Goal: Obtain resource: Download file/media

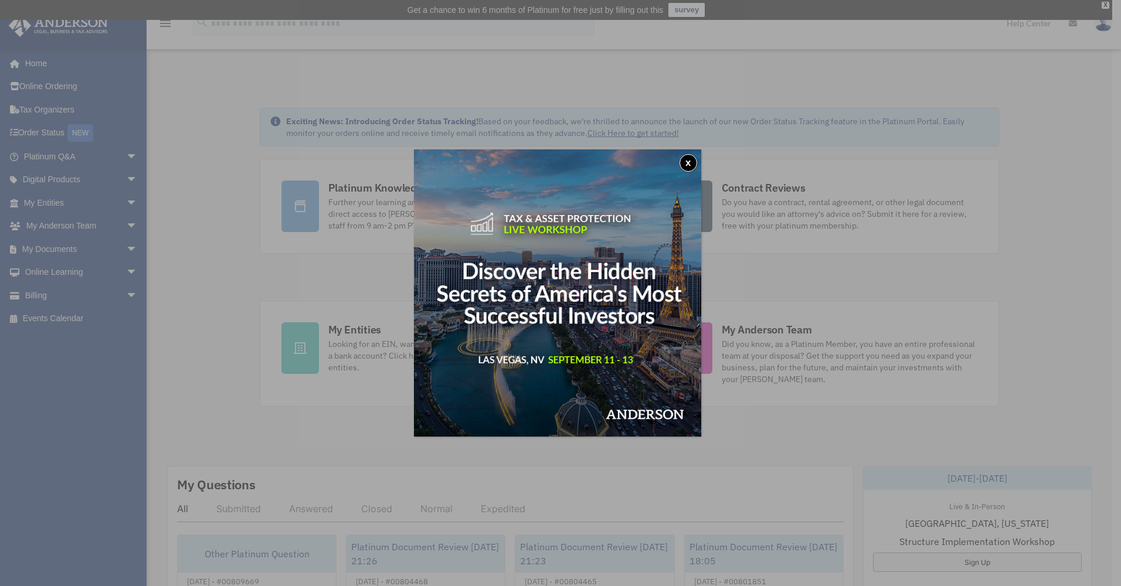
click at [692, 157] on button "x" at bounding box center [689, 163] width 18 height 18
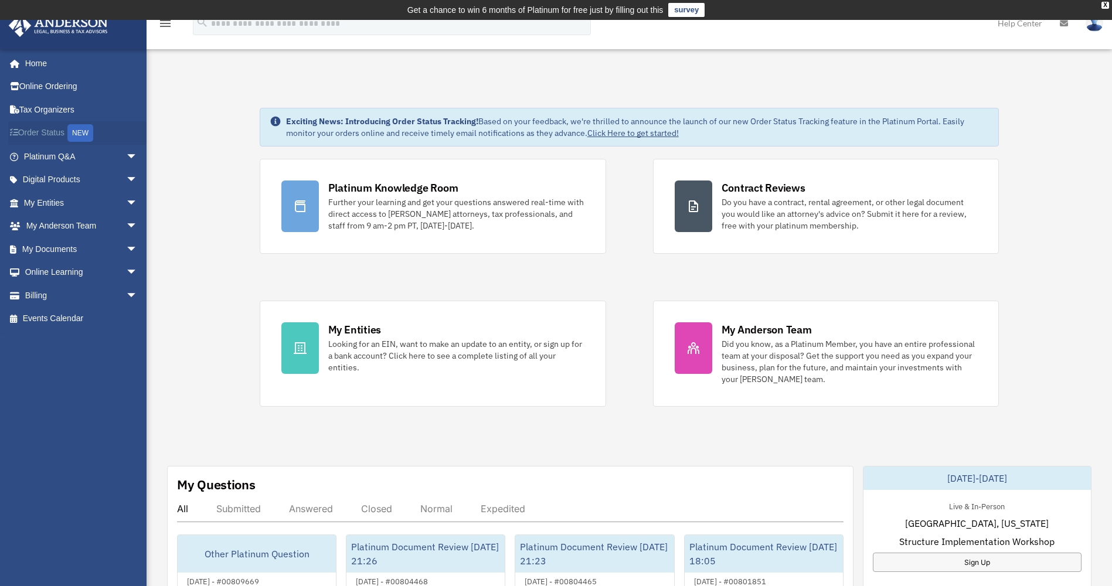
click at [53, 133] on link "Order Status NEW" at bounding box center [81, 133] width 147 height 24
click at [45, 297] on link "Billing arrow_drop_down" at bounding box center [81, 295] width 147 height 23
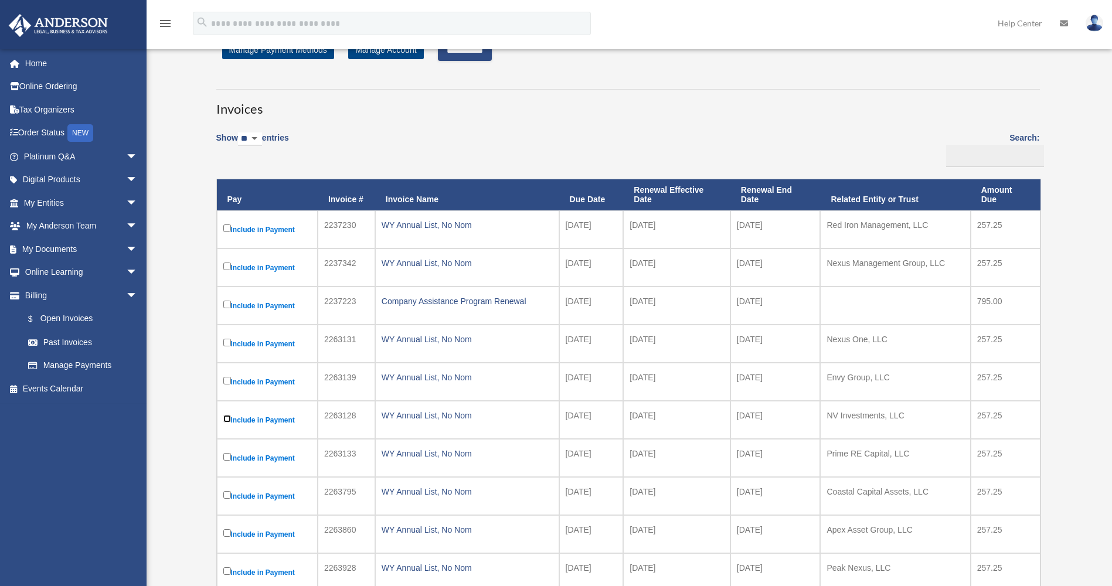
scroll to position [117, 0]
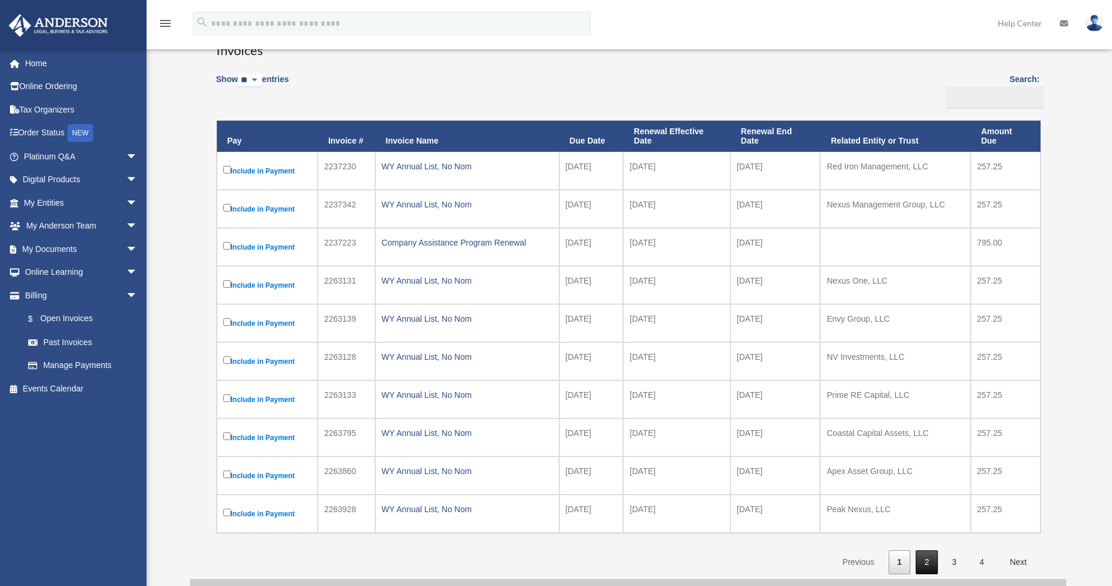
click at [928, 569] on link "2" at bounding box center [927, 563] width 22 height 24
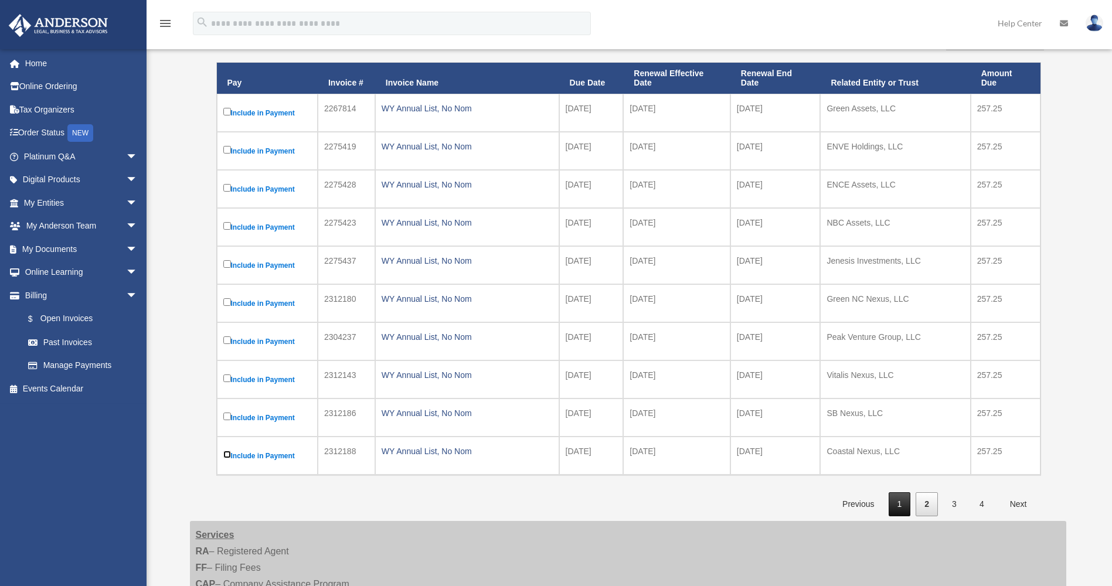
scroll to position [176, 0]
click at [954, 505] on link "3" at bounding box center [954, 504] width 22 height 24
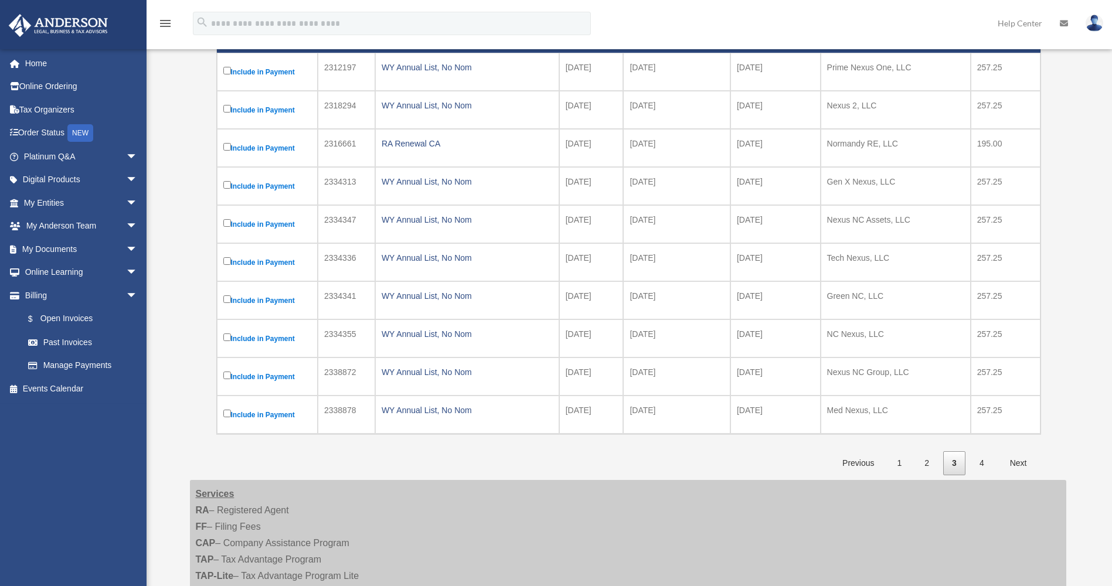
scroll to position [235, 0]
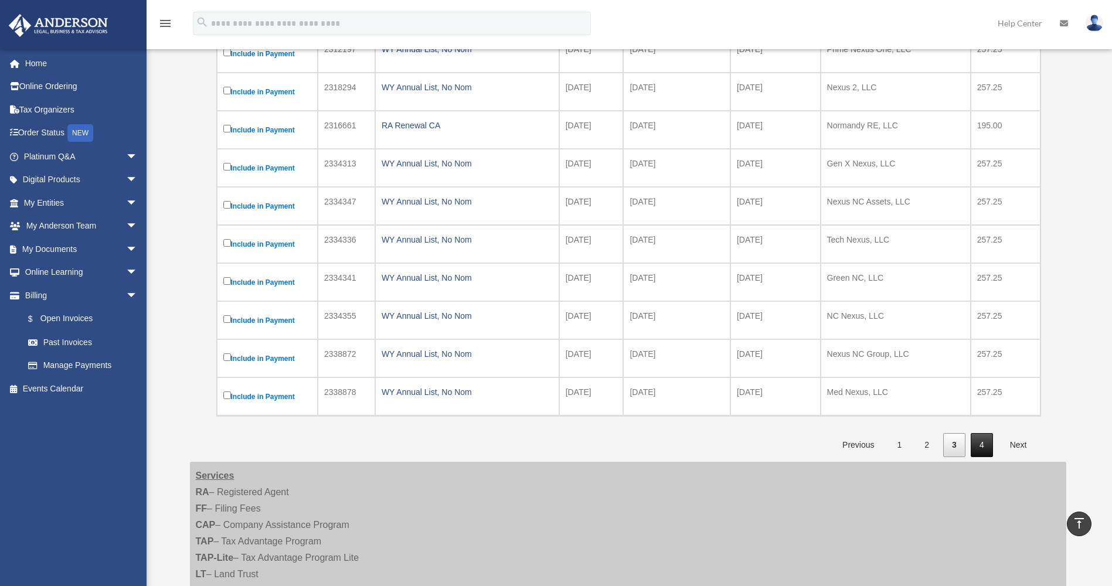
click at [975, 444] on link "4" at bounding box center [982, 445] width 22 height 24
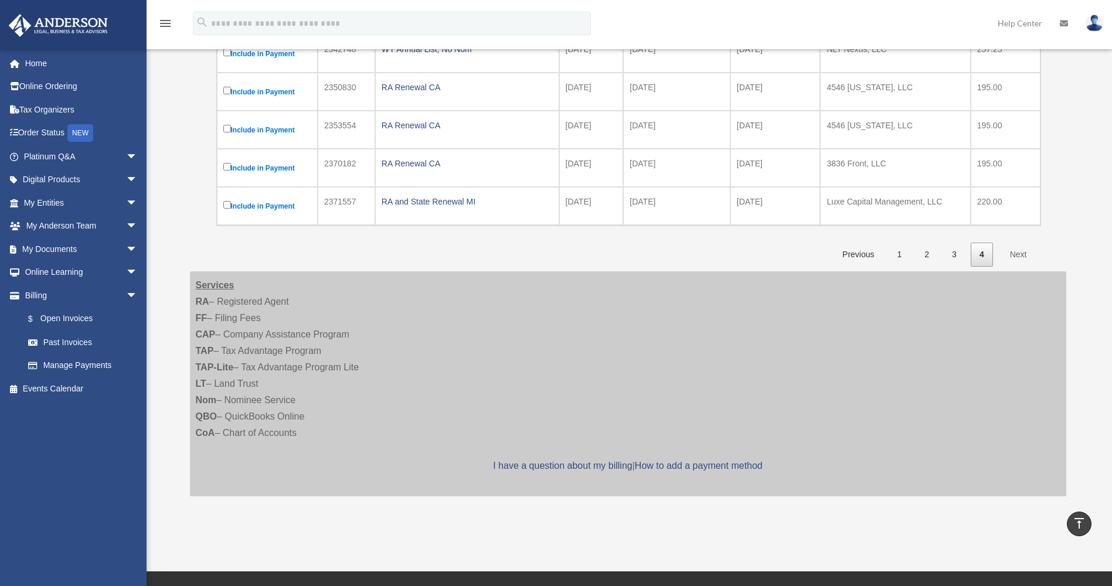
scroll to position [117, 0]
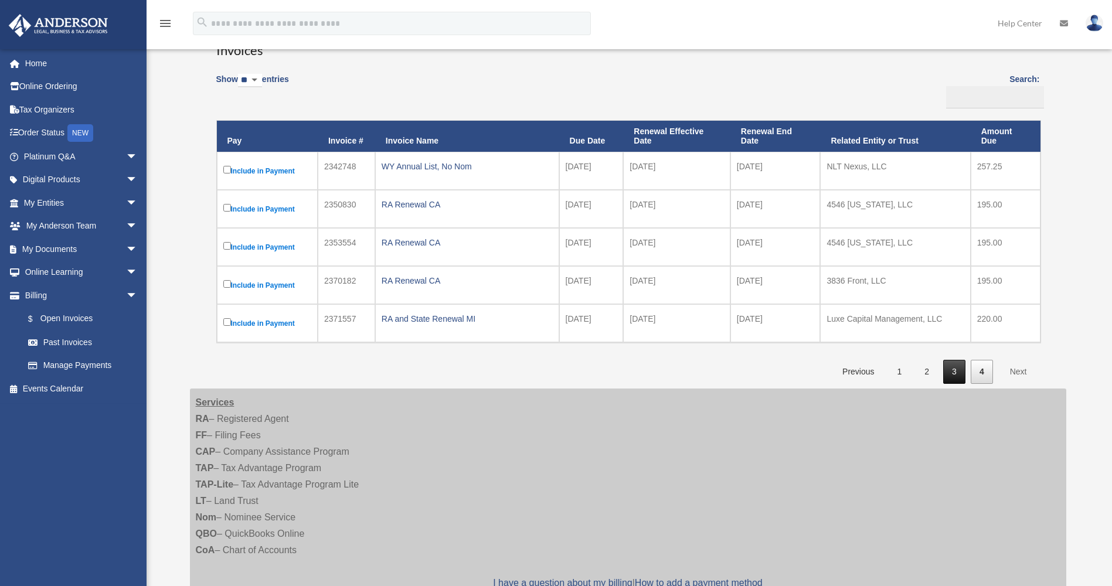
click at [951, 376] on link "3" at bounding box center [954, 372] width 22 height 24
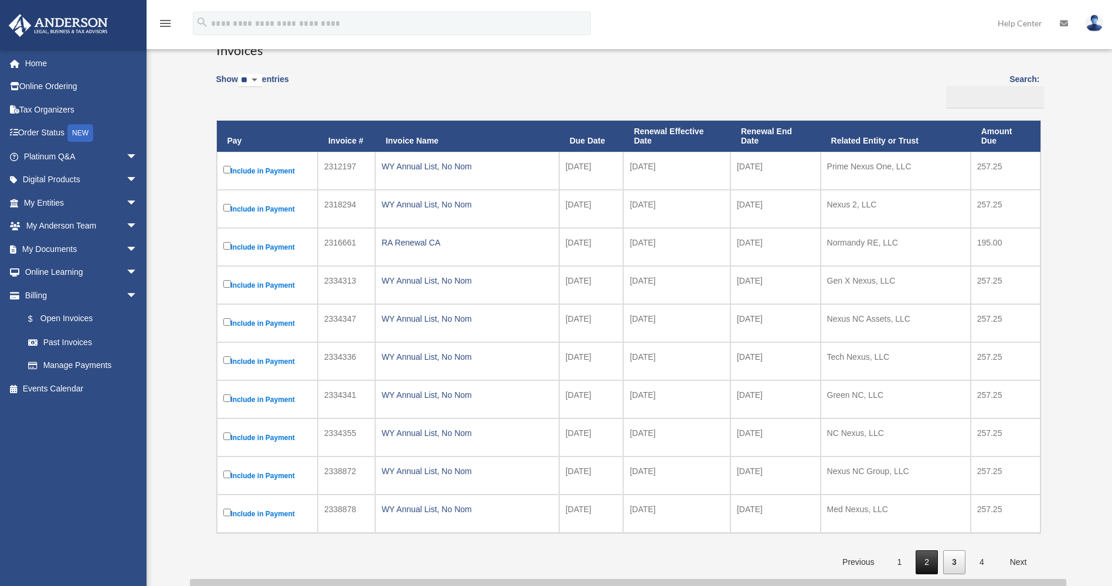
click at [928, 562] on link "2" at bounding box center [927, 563] width 22 height 24
click at [902, 561] on link "1" at bounding box center [900, 563] width 22 height 24
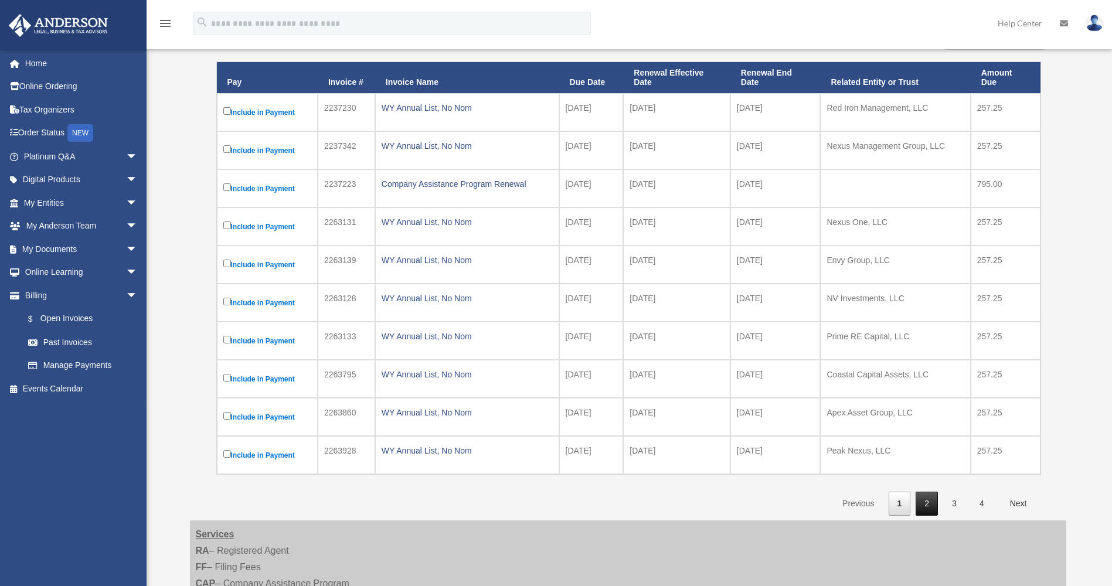
click at [928, 509] on link "2" at bounding box center [927, 504] width 22 height 24
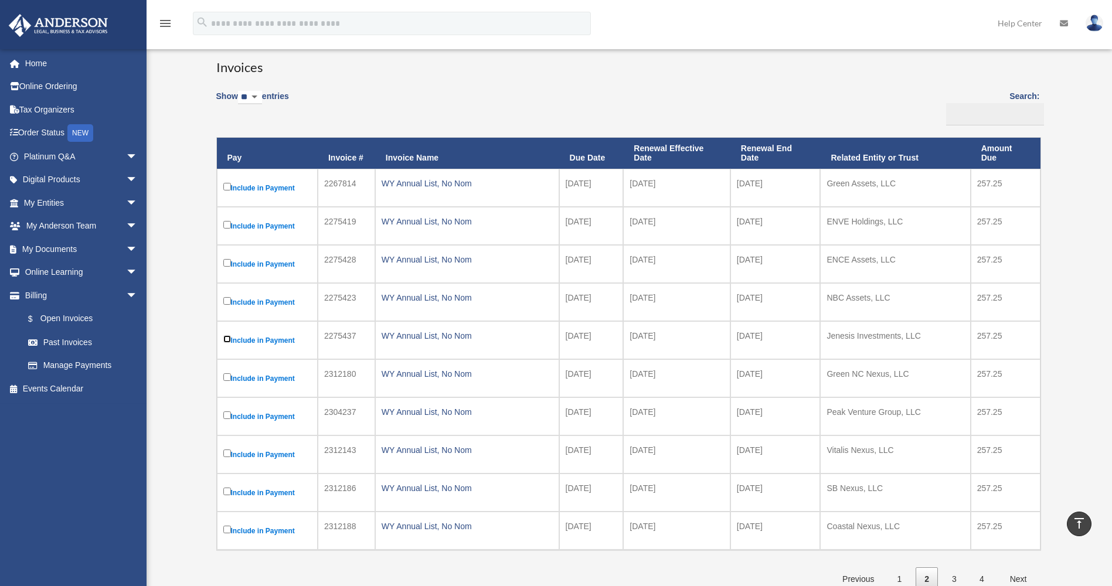
scroll to position [0, 0]
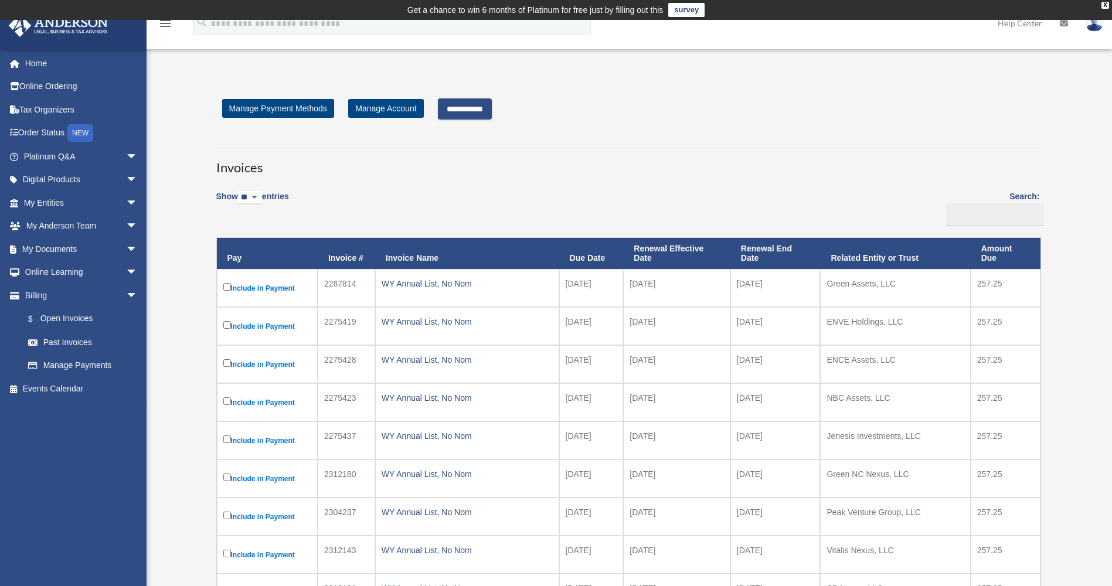
click at [492, 104] on input "**********" at bounding box center [465, 109] width 54 height 21
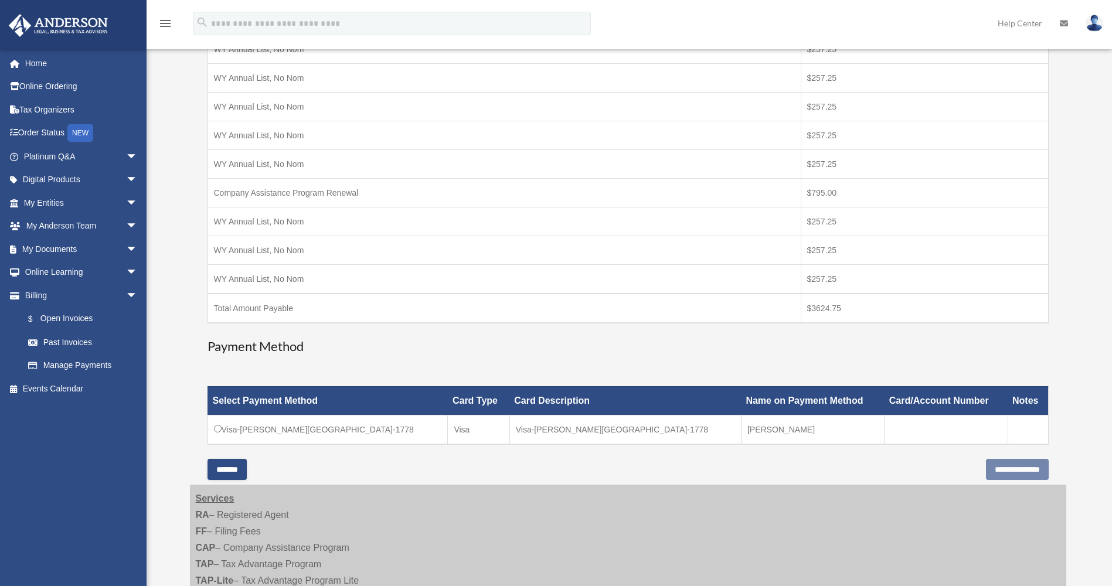
scroll to position [352, 0]
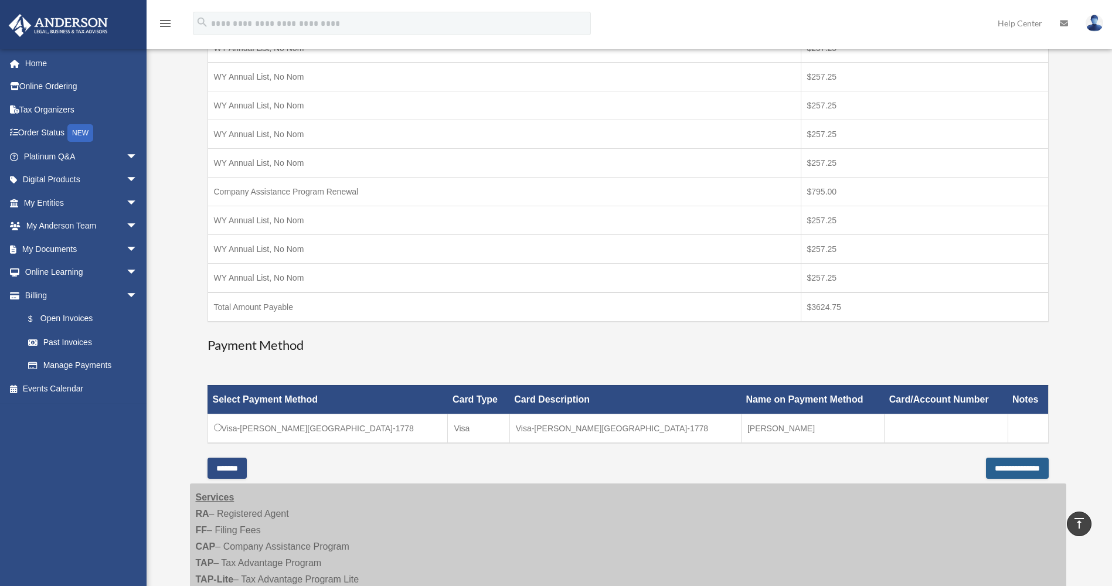
click at [1002, 468] on input "**********" at bounding box center [1017, 468] width 63 height 21
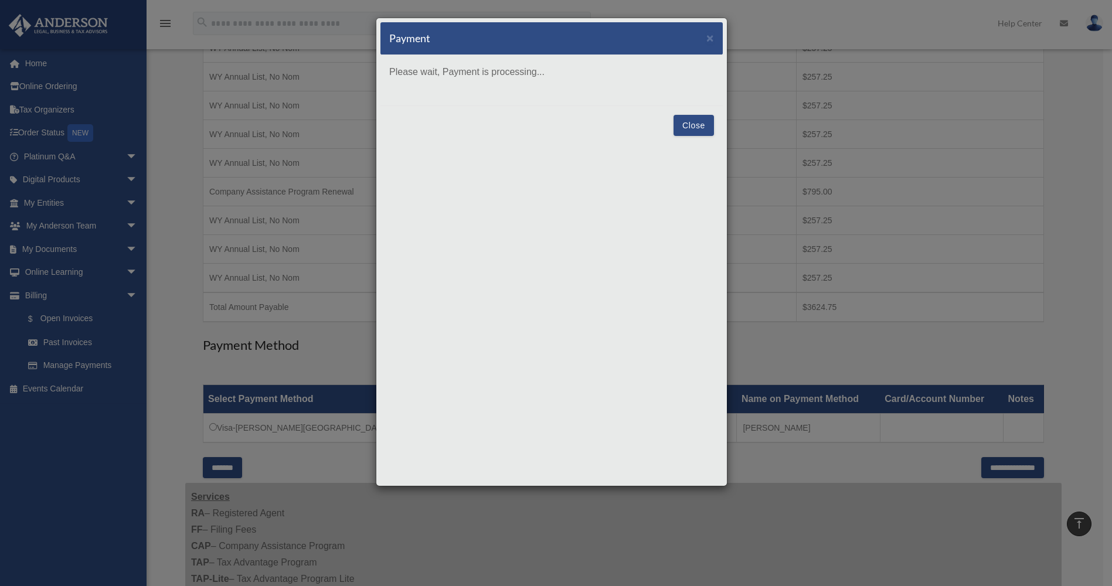
click at [697, 124] on button "Close" at bounding box center [694, 125] width 40 height 21
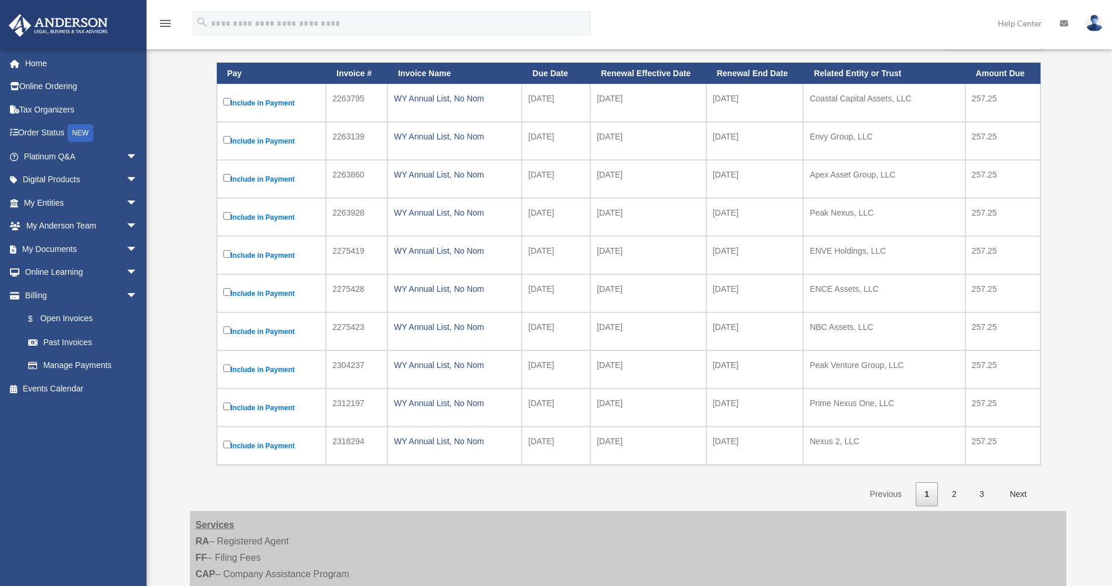
scroll to position [176, 0]
click at [960, 498] on link "2" at bounding box center [954, 494] width 22 height 24
click at [986, 491] on link "3" at bounding box center [982, 494] width 22 height 24
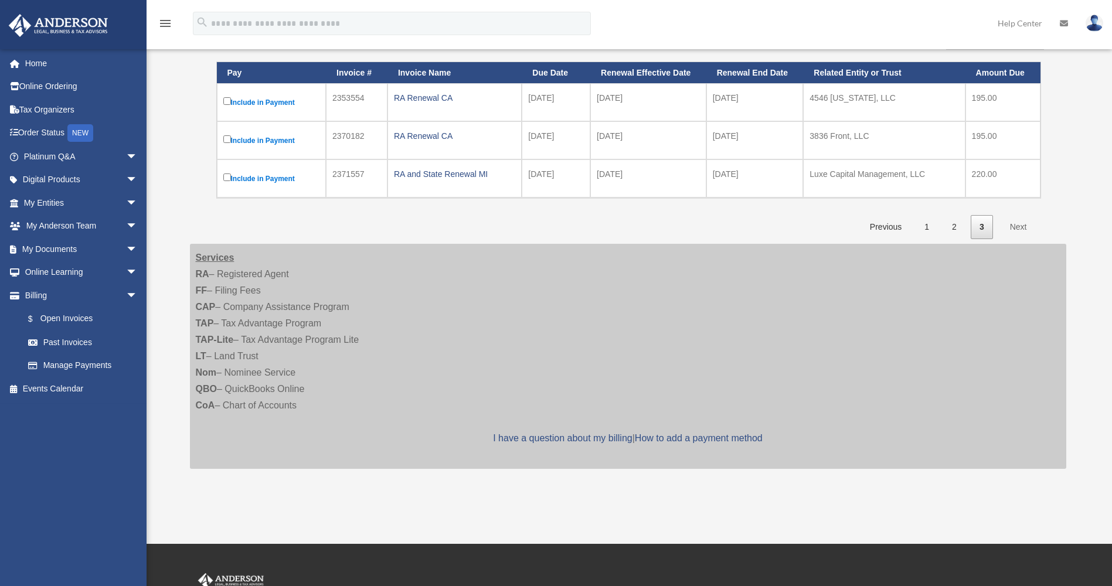
scroll to position [0, 0]
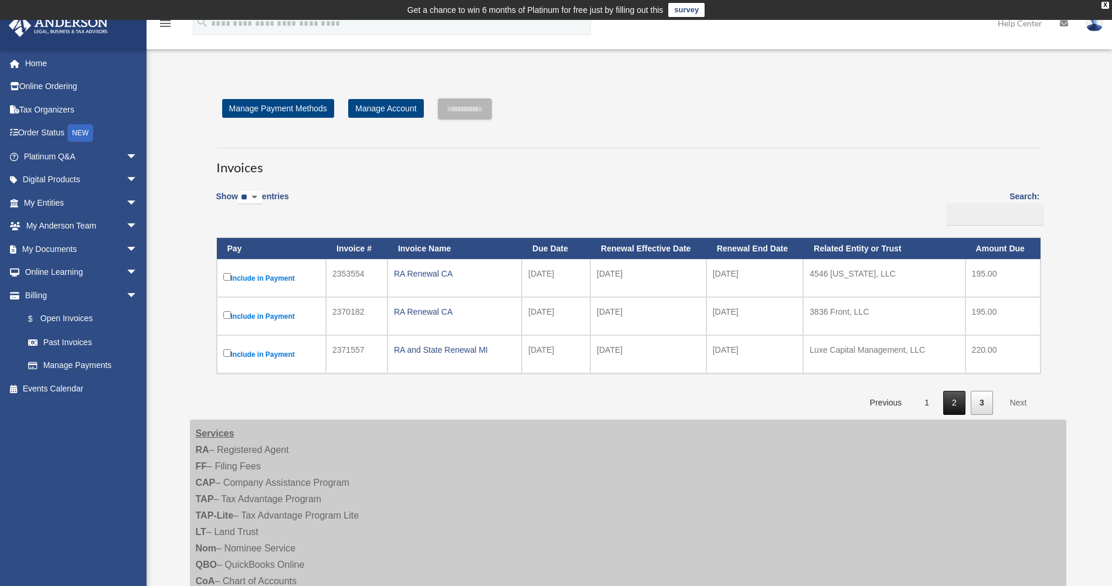
click at [951, 401] on link "2" at bounding box center [954, 403] width 22 height 24
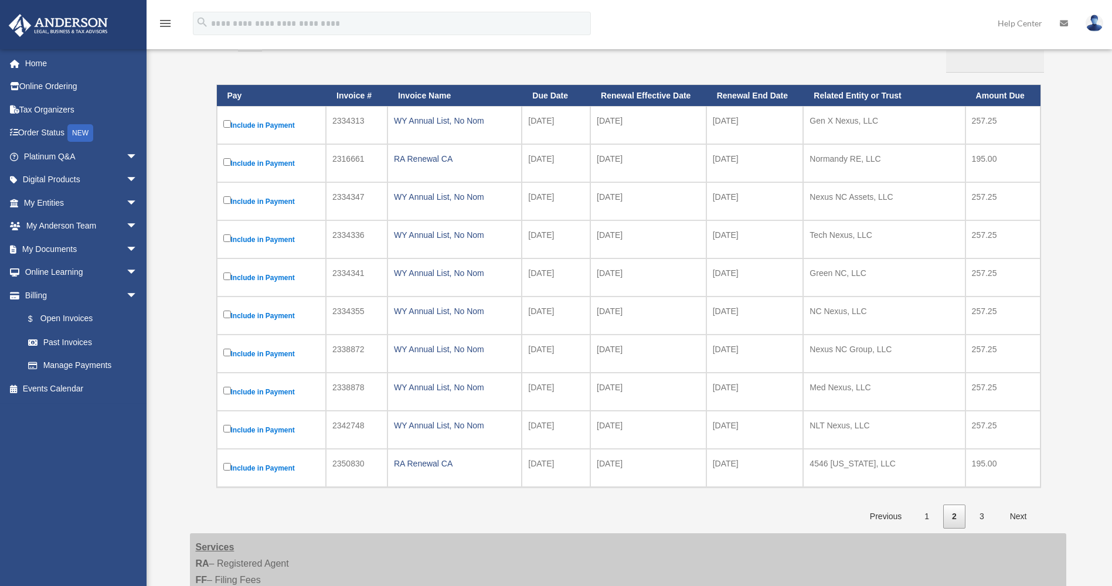
scroll to position [176, 0]
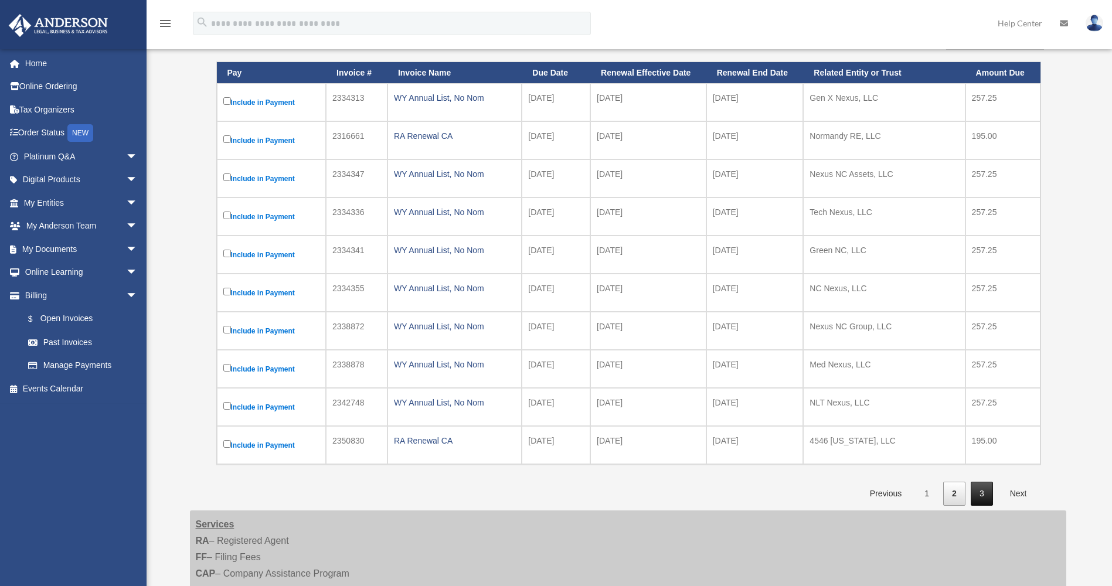
click at [976, 491] on link "3" at bounding box center [982, 494] width 22 height 24
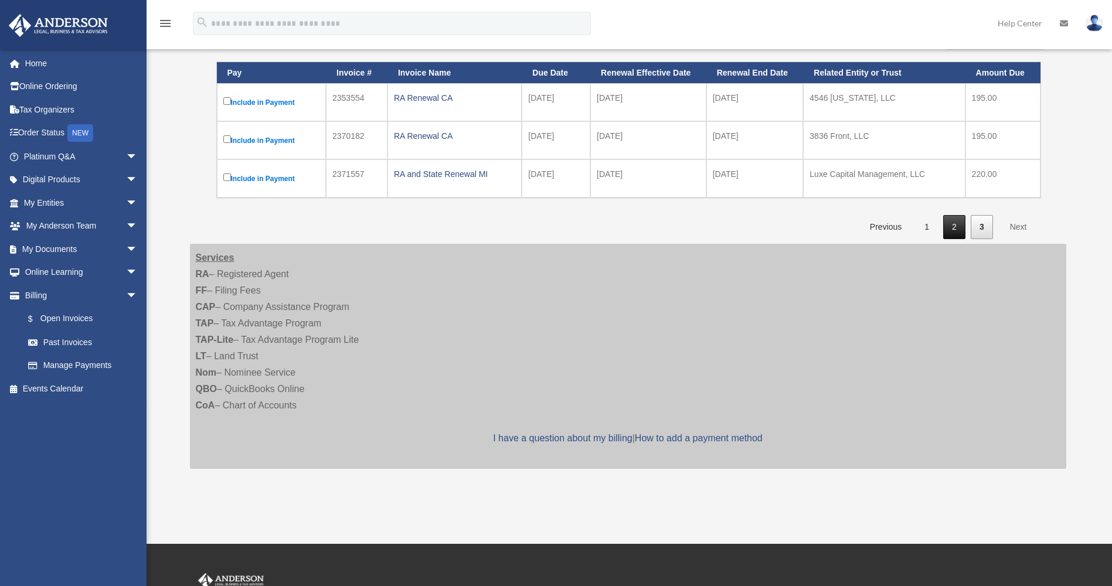
click at [950, 228] on link "2" at bounding box center [954, 227] width 22 height 24
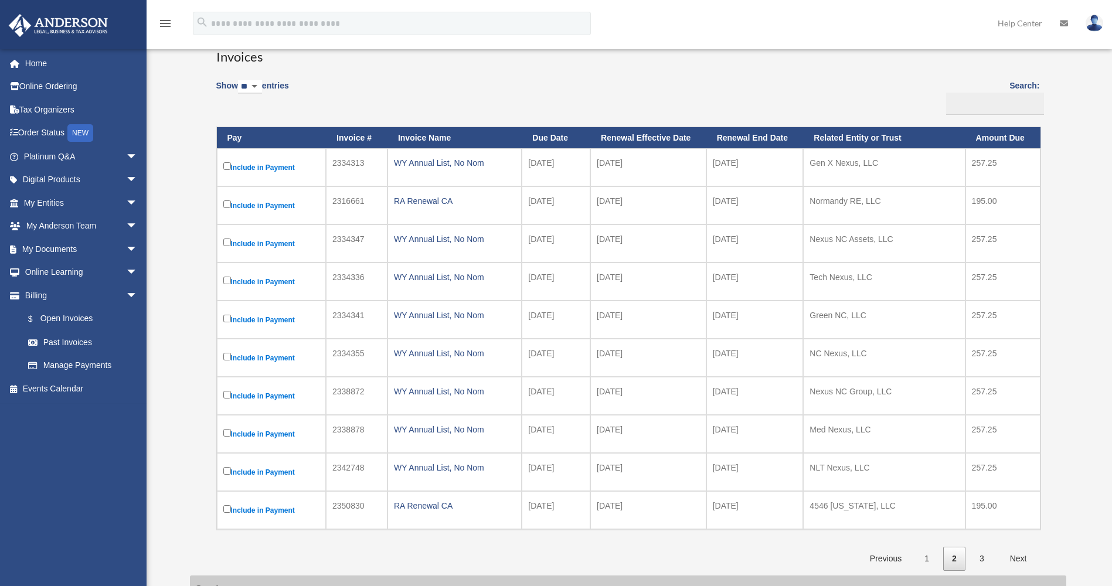
scroll to position [117, 0]
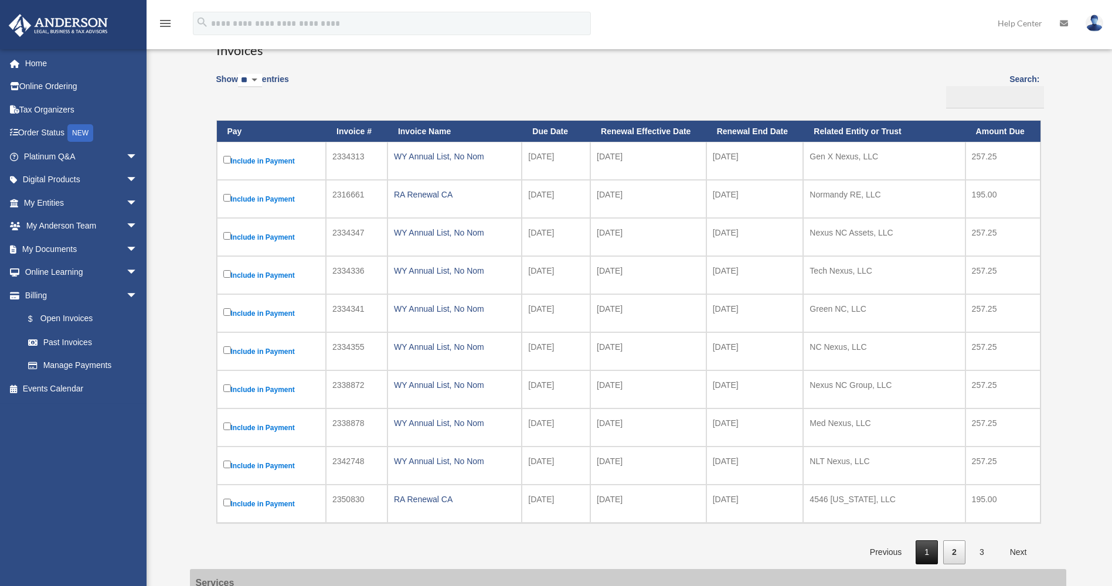
click at [920, 546] on link "1" at bounding box center [927, 553] width 22 height 24
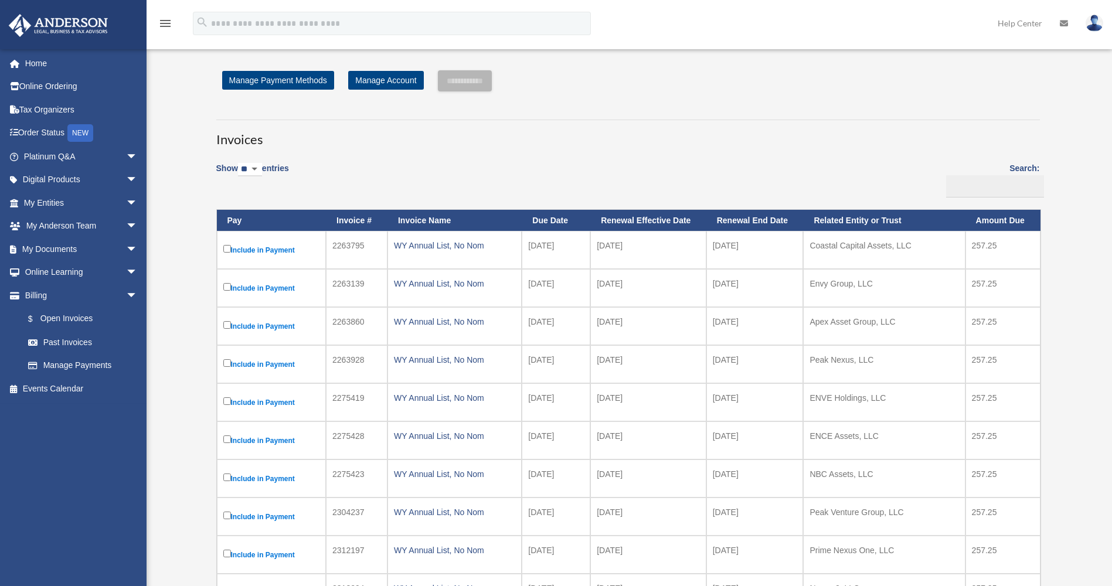
scroll to position [0, 0]
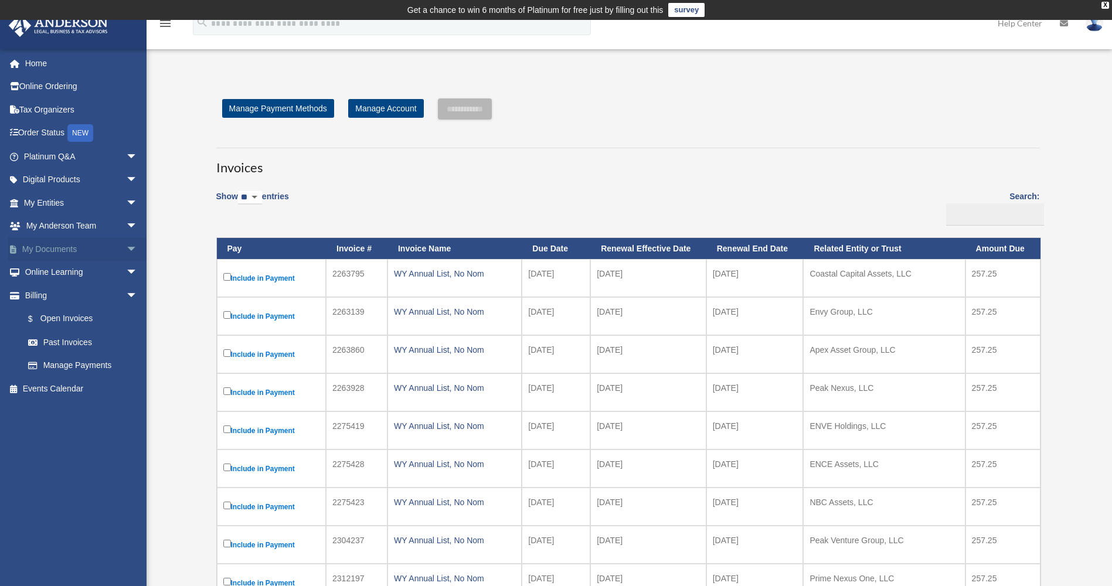
click at [126, 249] on span "arrow_drop_down" at bounding box center [137, 249] width 23 height 24
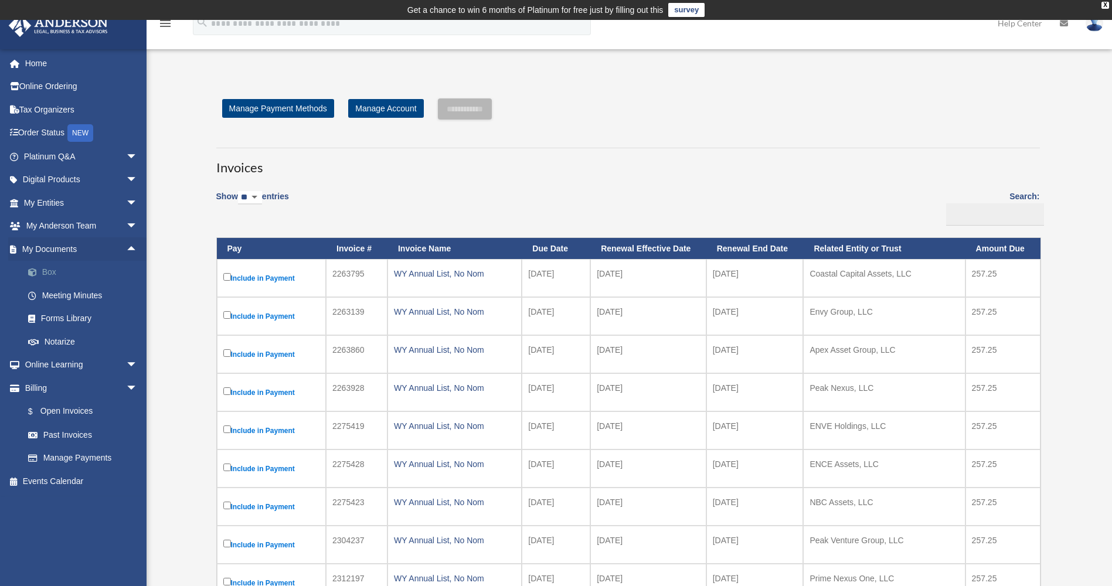
click at [66, 269] on link "Box" at bounding box center [85, 272] width 139 height 23
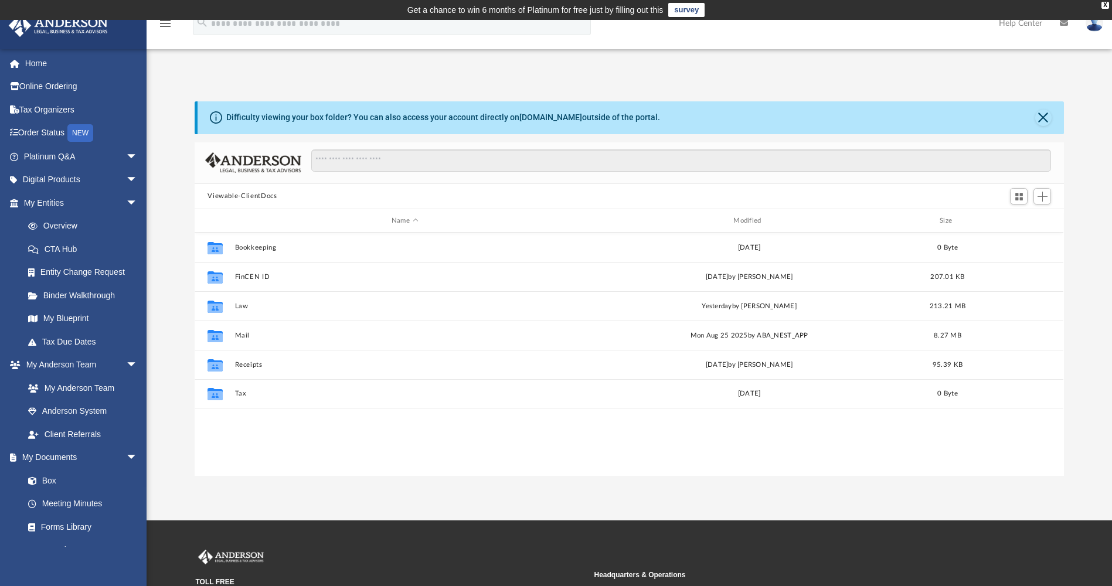
scroll to position [258, 861]
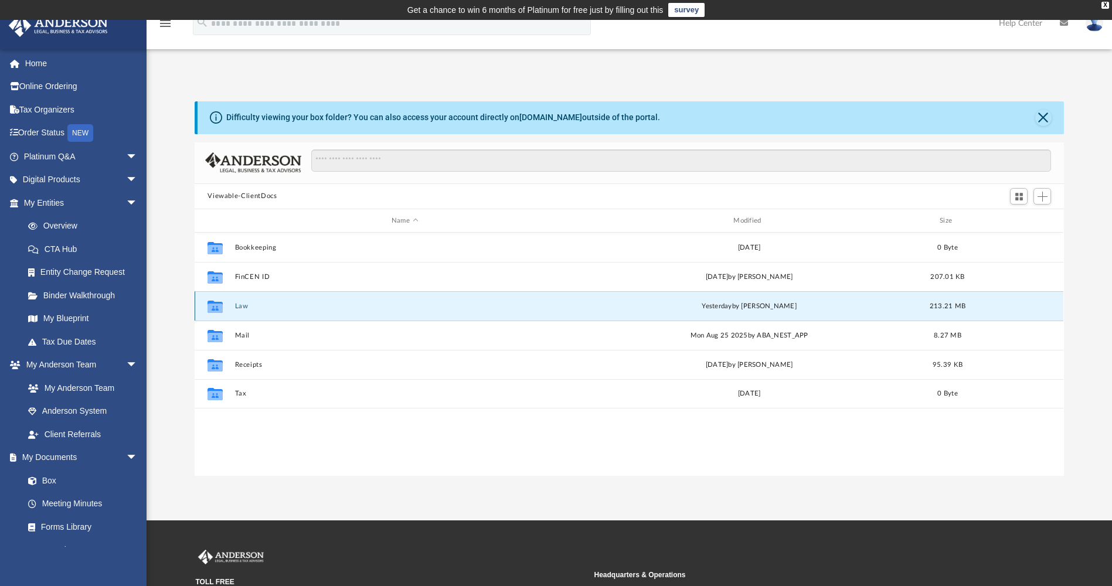
click at [235, 304] on button "Law" at bounding box center [405, 307] width 340 height 8
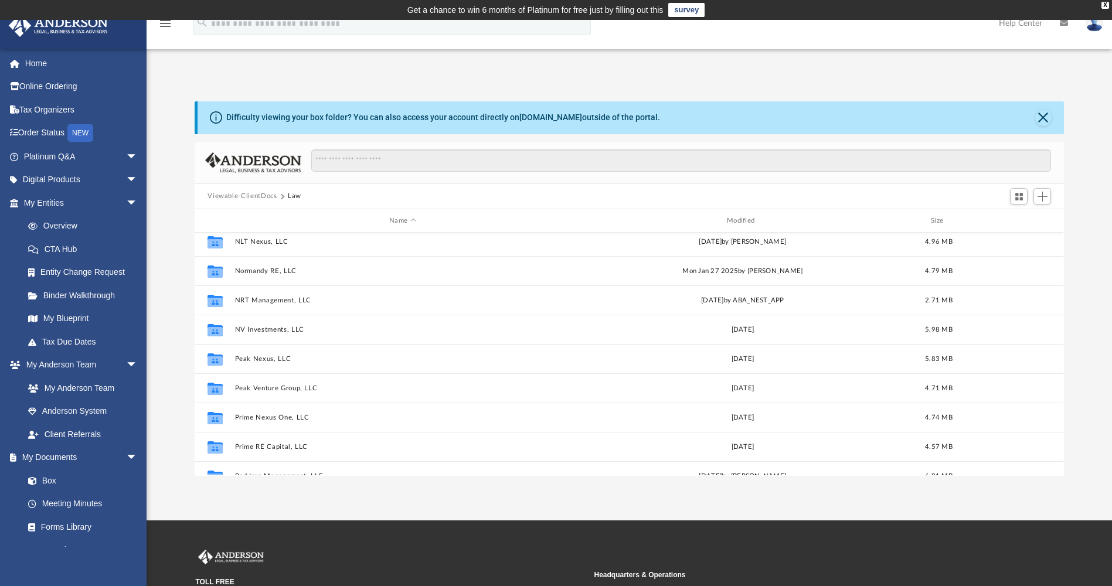
scroll to position [880, 0]
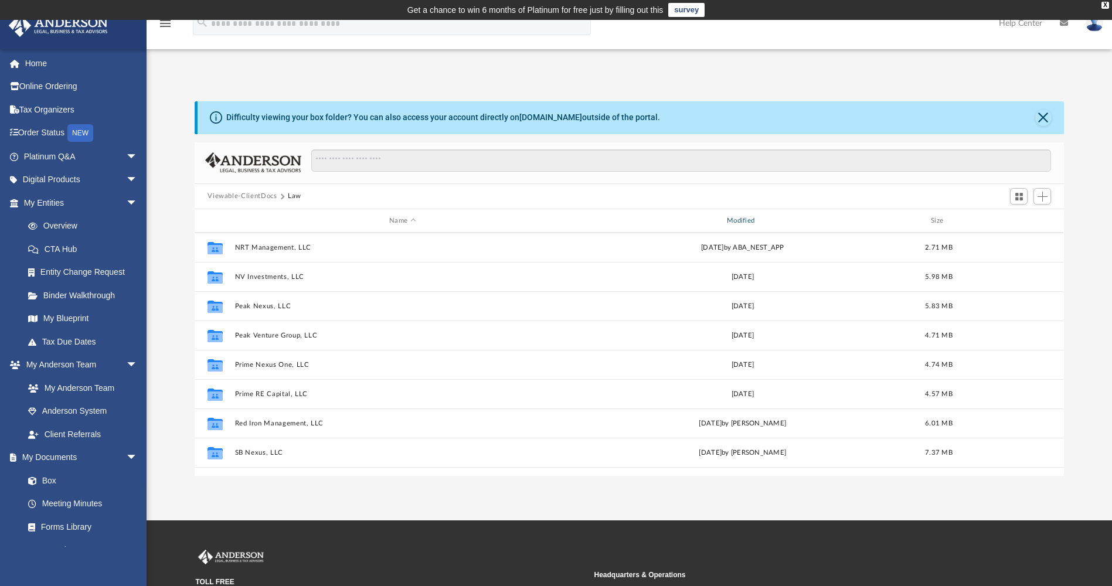
click at [732, 220] on div "Modified" at bounding box center [742, 221] width 335 height 11
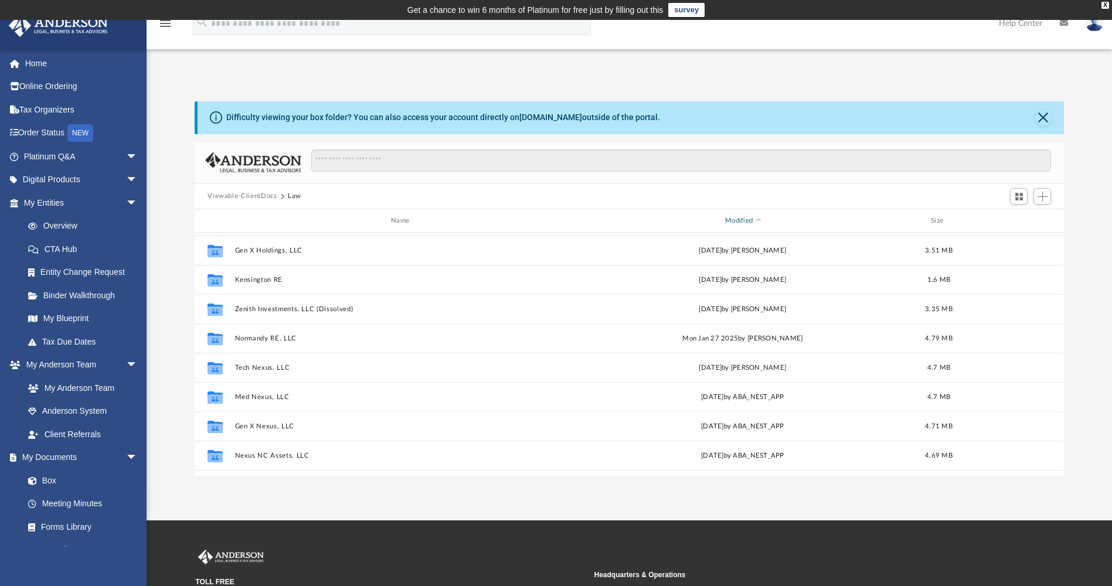
scroll to position [0, 0]
click at [752, 220] on div "Modified" at bounding box center [742, 221] width 335 height 11
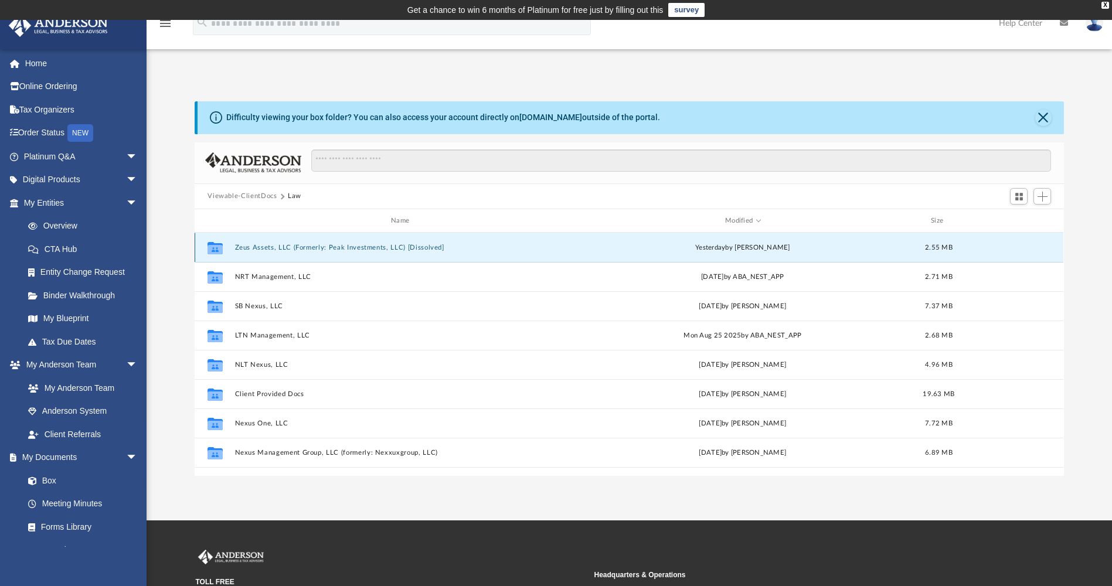
click at [321, 244] on button "Zeus Assets, LLC (Formerly: Peak Investments, LLC) [Dissolved]" at bounding box center [402, 248] width 335 height 8
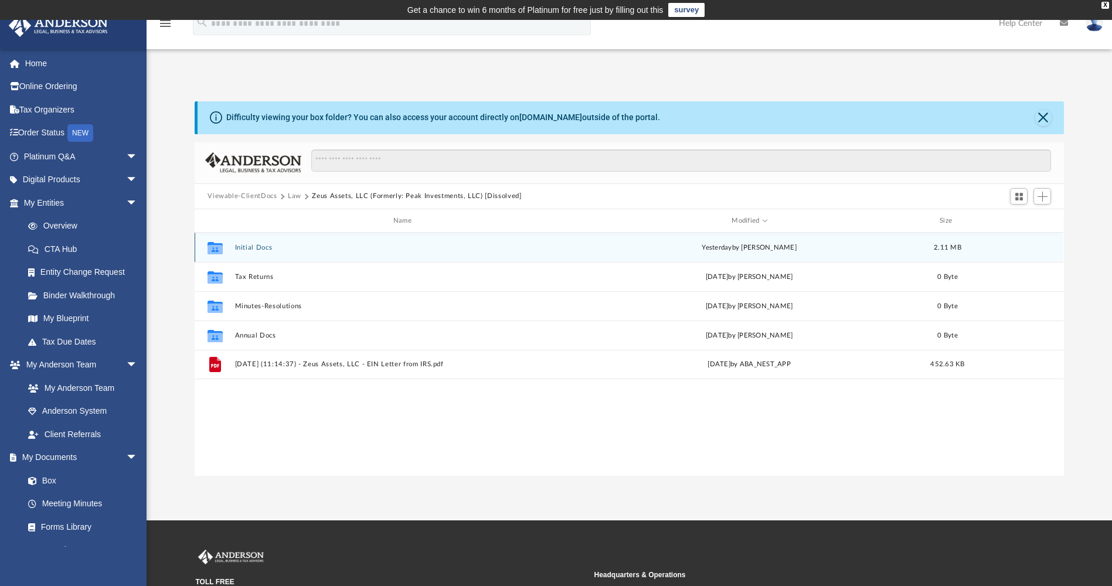
click at [269, 245] on button "Initial Docs" at bounding box center [405, 248] width 340 height 8
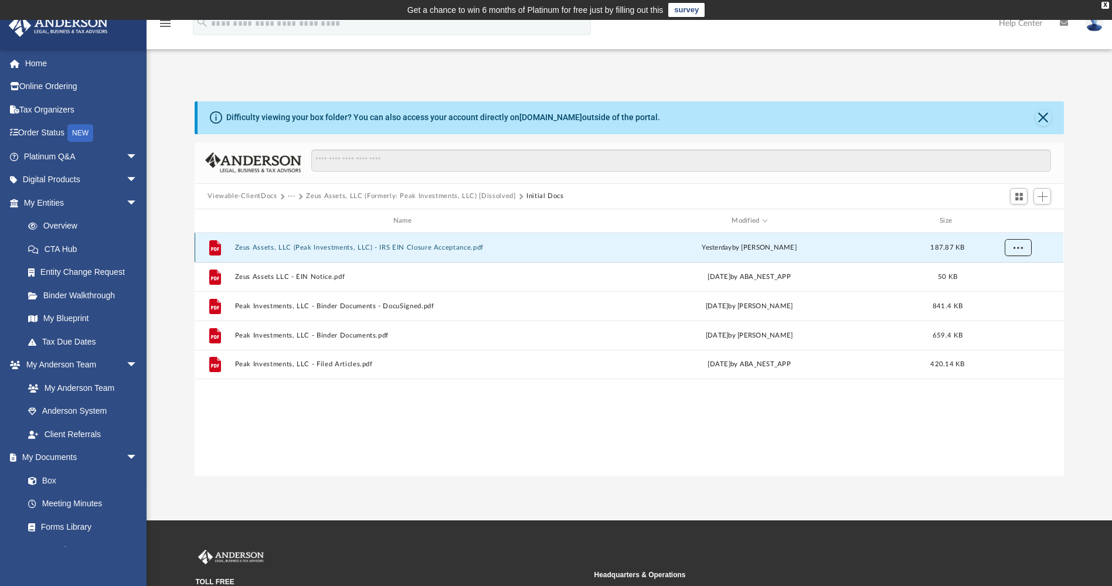
click at [1026, 249] on button "More options" at bounding box center [1018, 248] width 27 height 18
click at [1006, 291] on li "Download" at bounding box center [1008, 290] width 34 height 12
click at [263, 198] on button "Viewable-ClientDocs" at bounding box center [242, 196] width 69 height 11
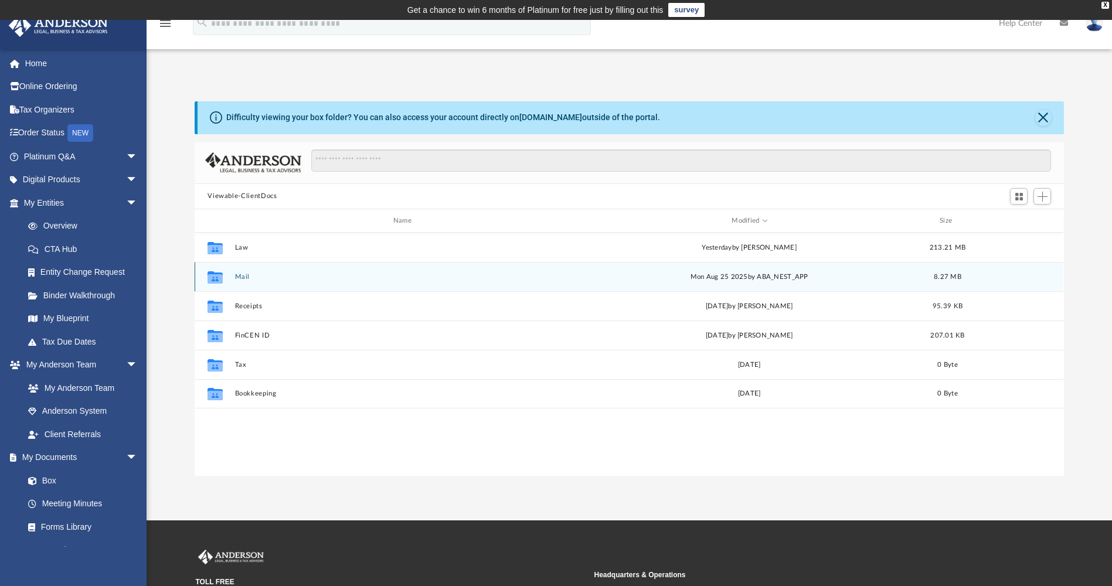
click at [233, 277] on div "Collaborated Folder Mail Mon Aug 25 2025 by ABA_NEST_APP 8.27 MB" at bounding box center [629, 276] width 869 height 29
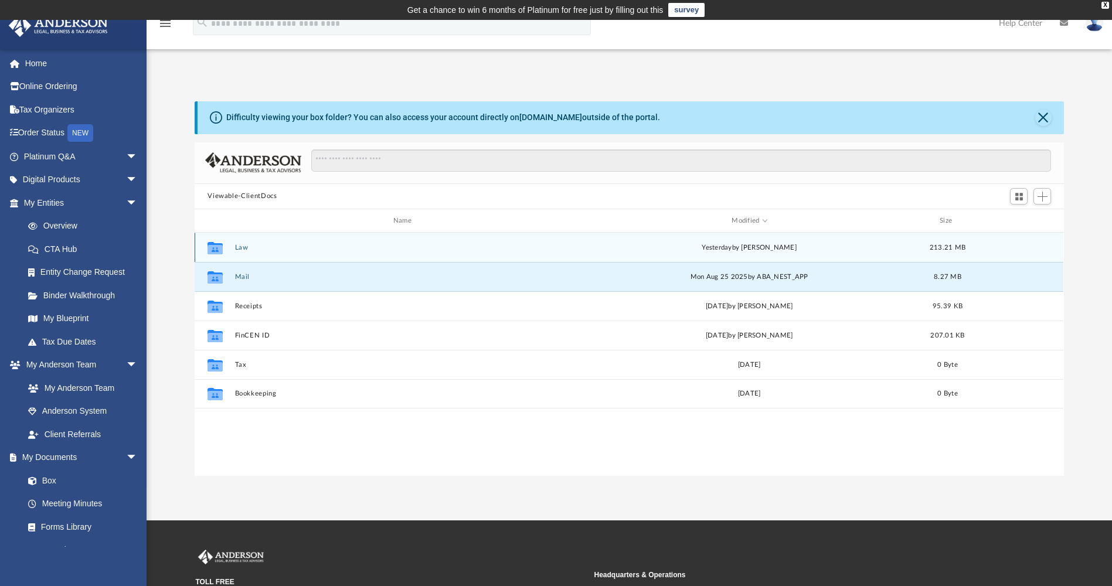
click at [237, 249] on button "Law" at bounding box center [405, 248] width 340 height 8
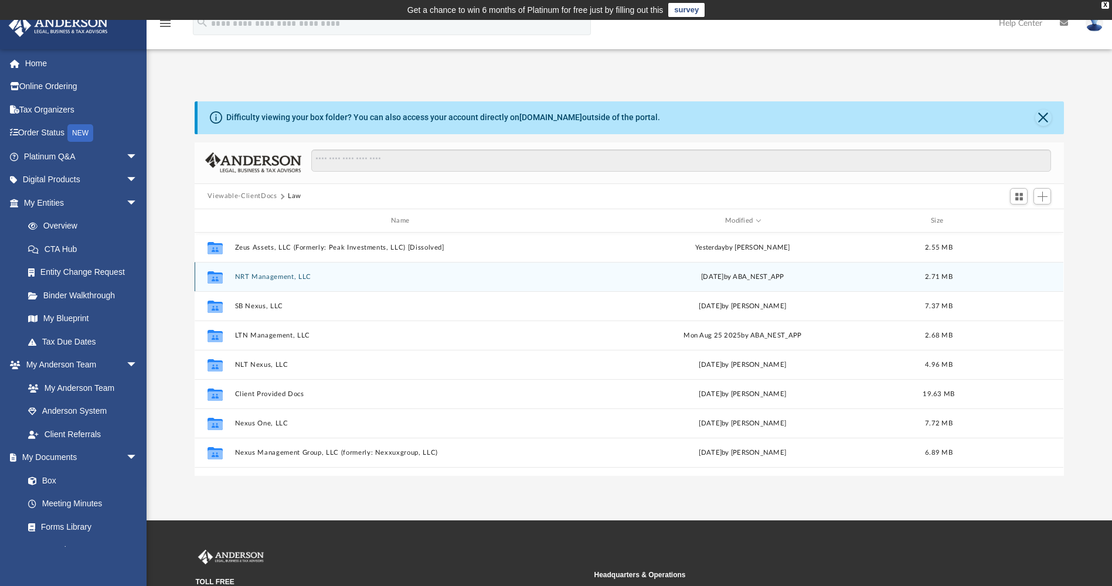
click at [253, 274] on button "NRT Management, LLC" at bounding box center [402, 277] width 335 height 8
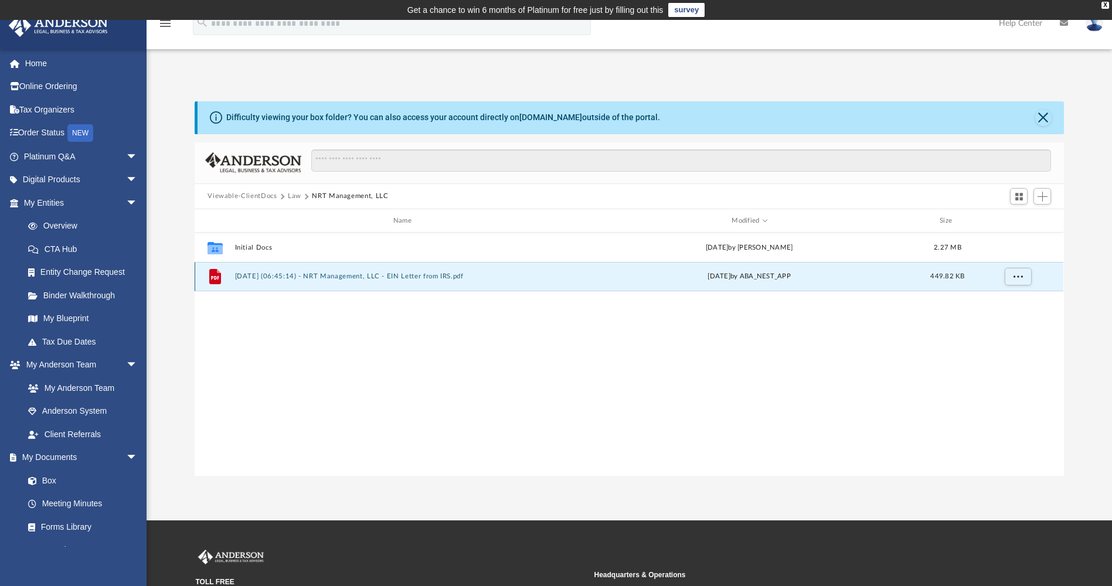
click at [335, 274] on button "2025.09.02 (06:45:14) - NRT Management, LLC - EIN Letter from IRS.pdf" at bounding box center [405, 277] width 340 height 8
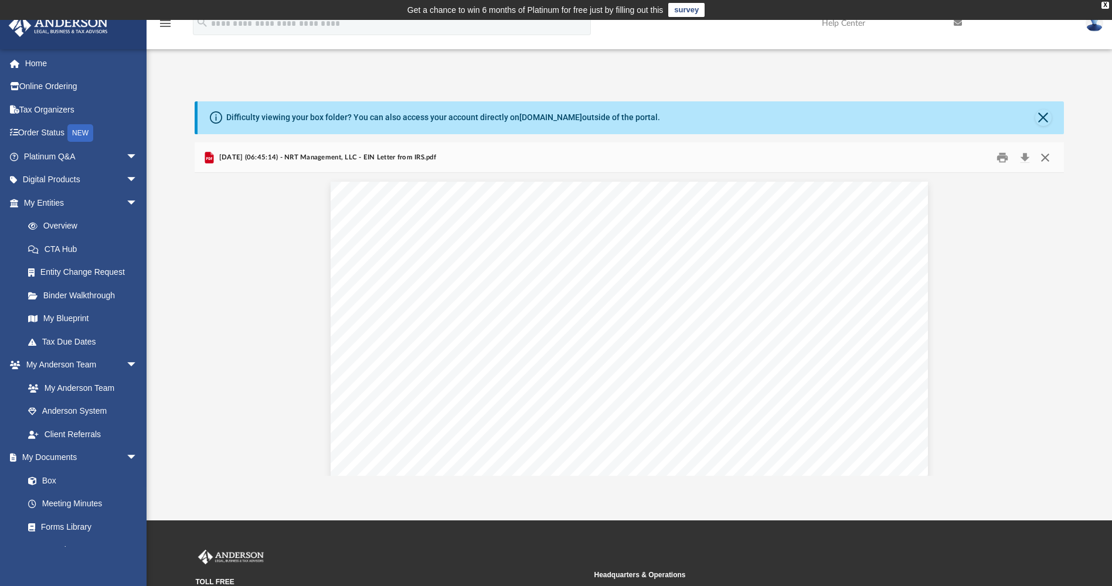
click at [1047, 158] on button "Close" at bounding box center [1045, 157] width 21 height 18
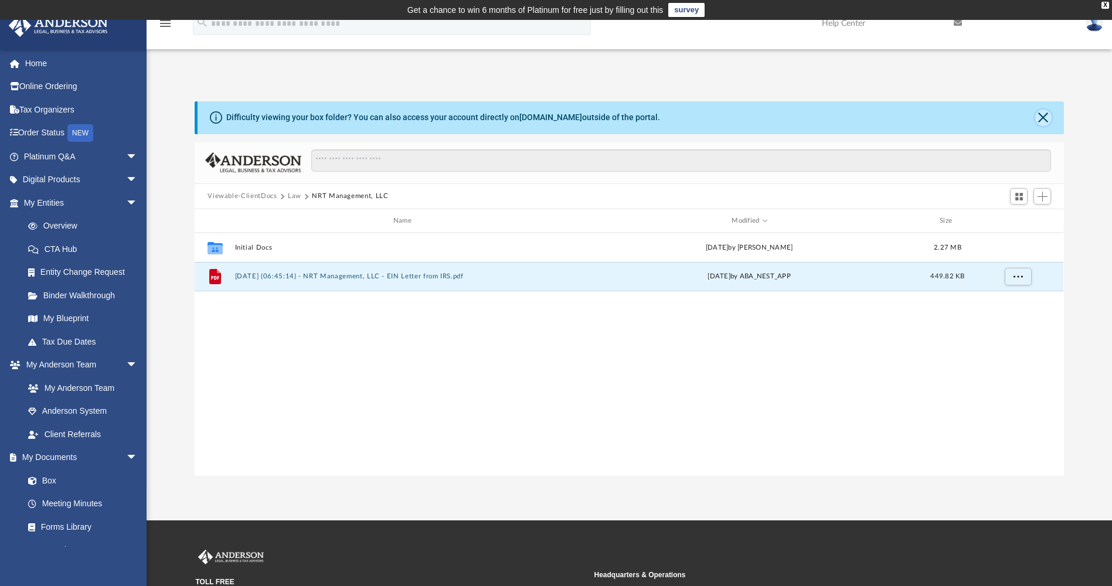
click at [1044, 120] on button "Close" at bounding box center [1044, 118] width 16 height 16
